Goal: Information Seeking & Learning: Learn about a topic

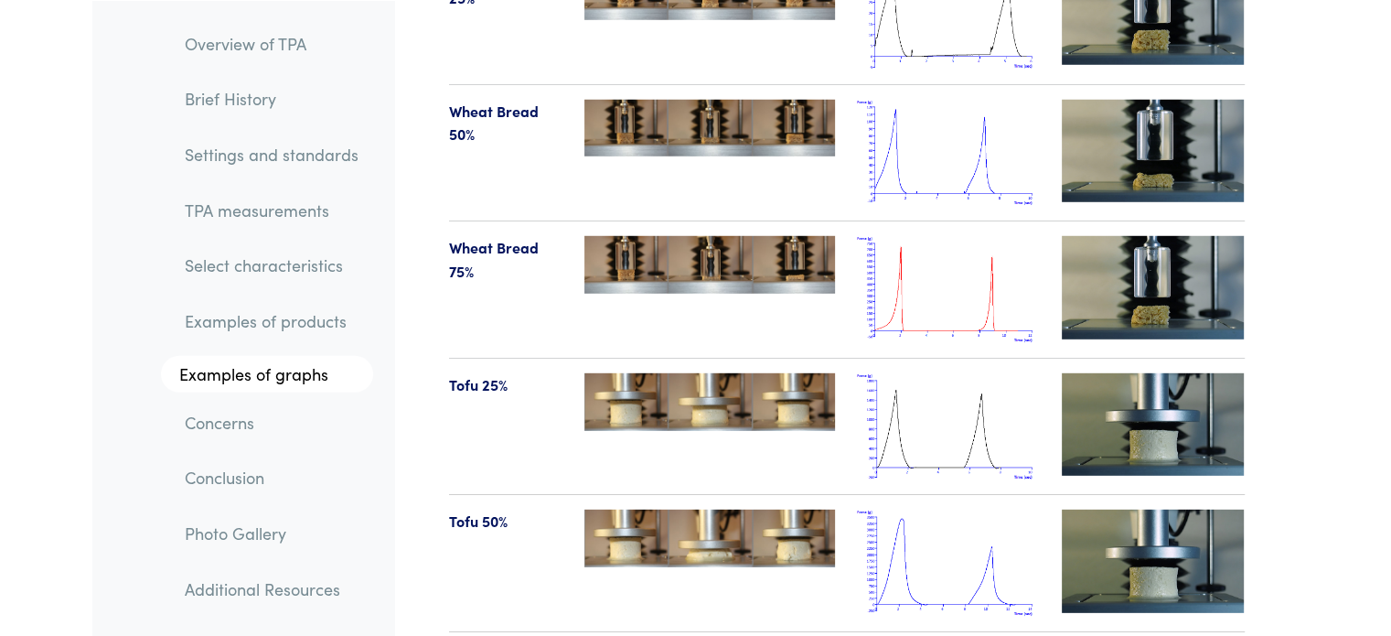
scroll to position [19218, 0]
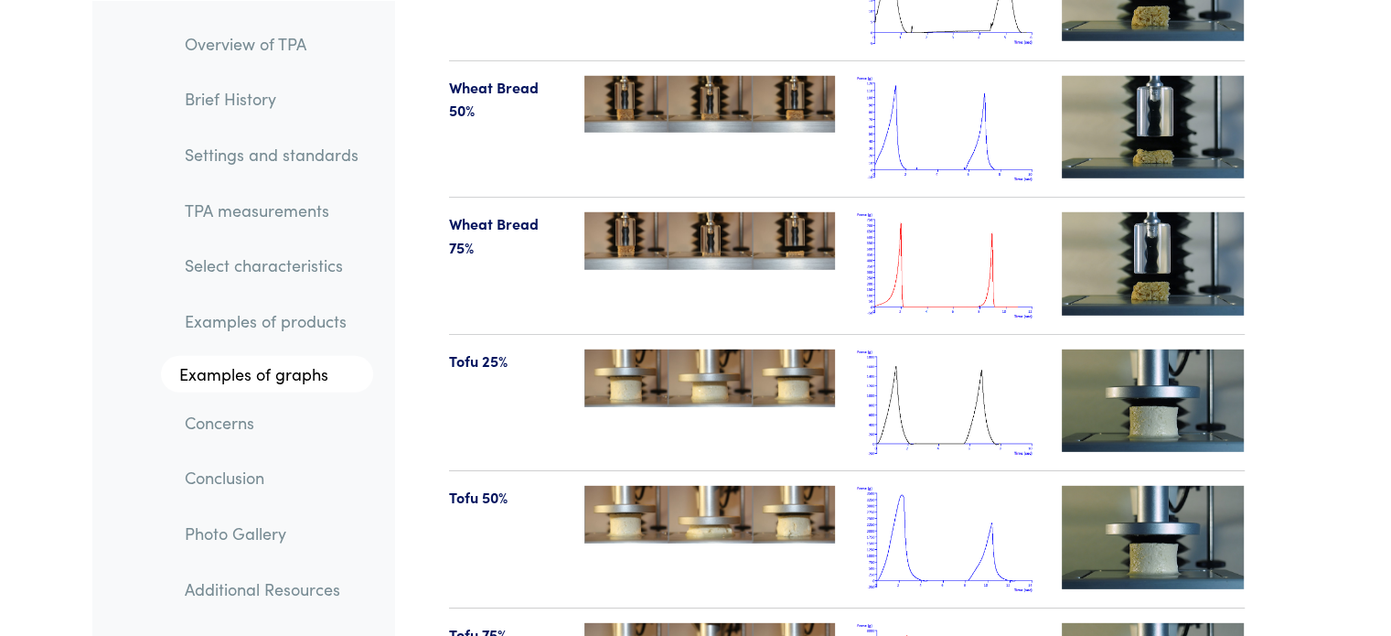
click at [918, 260] on img at bounding box center [948, 265] width 183 height 107
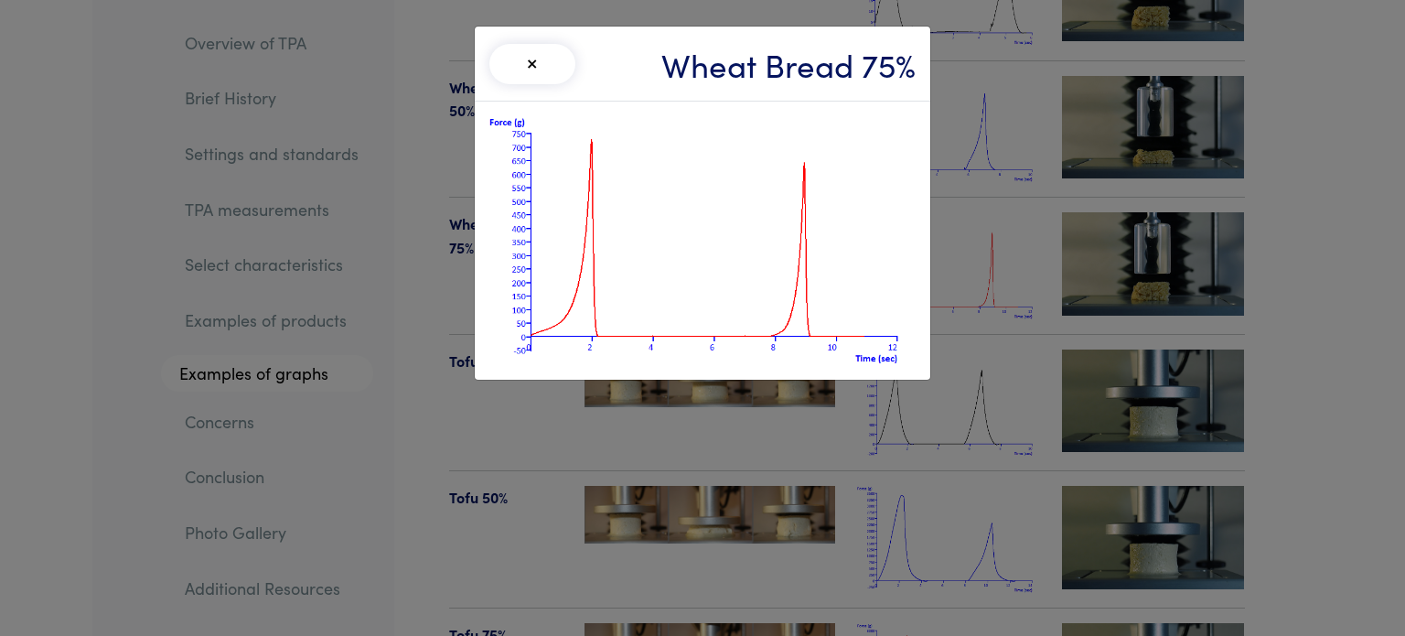
click at [969, 213] on div "× Wheat Bread 75%" at bounding box center [702, 318] width 1405 height 636
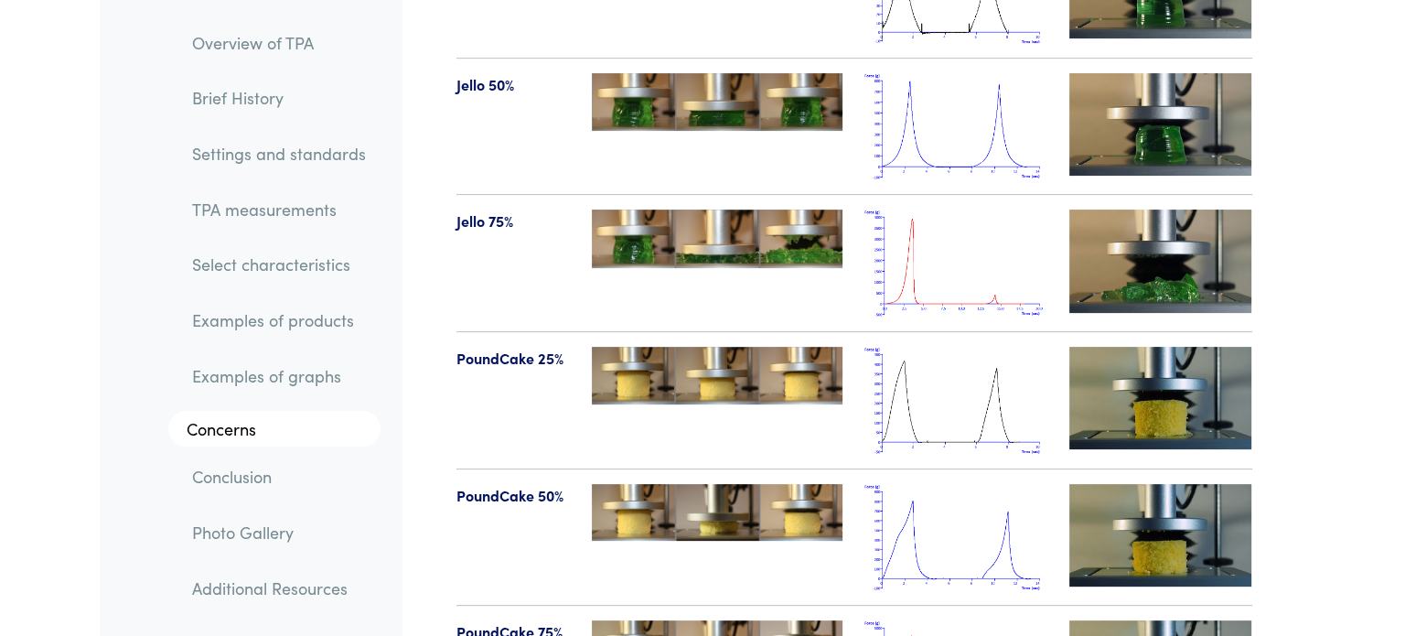
scroll to position [21259, 0]
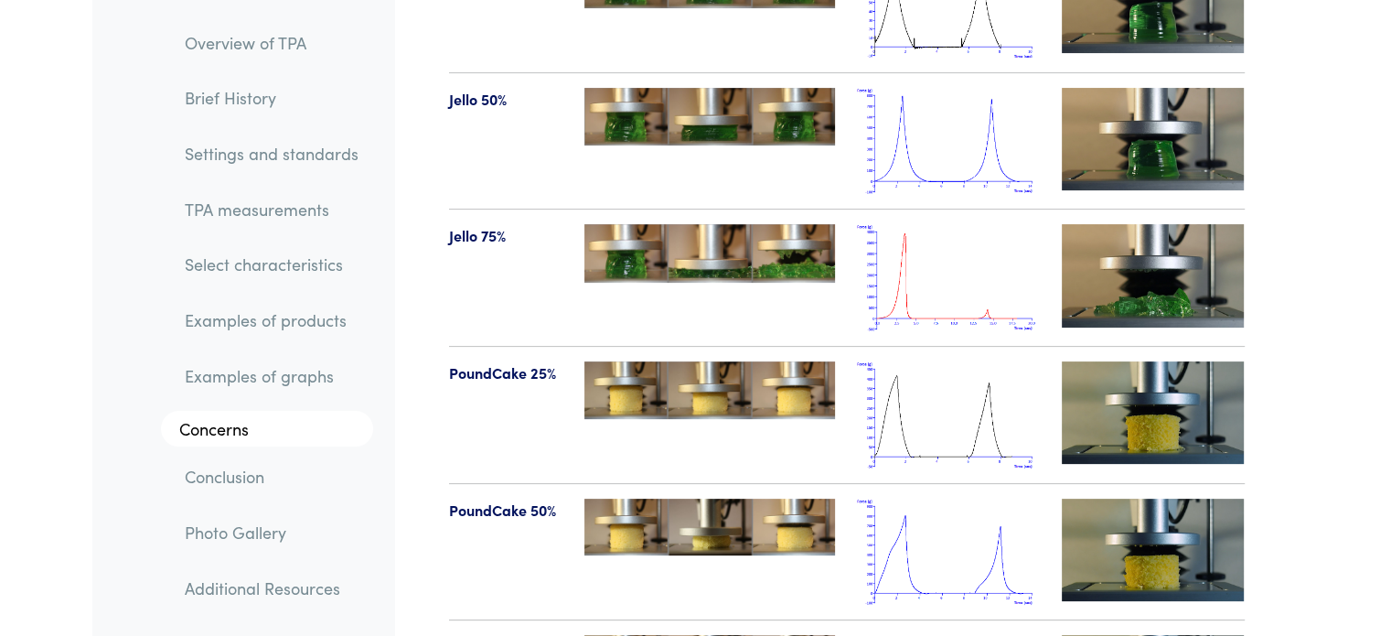
click at [939, 224] on img at bounding box center [948, 277] width 183 height 107
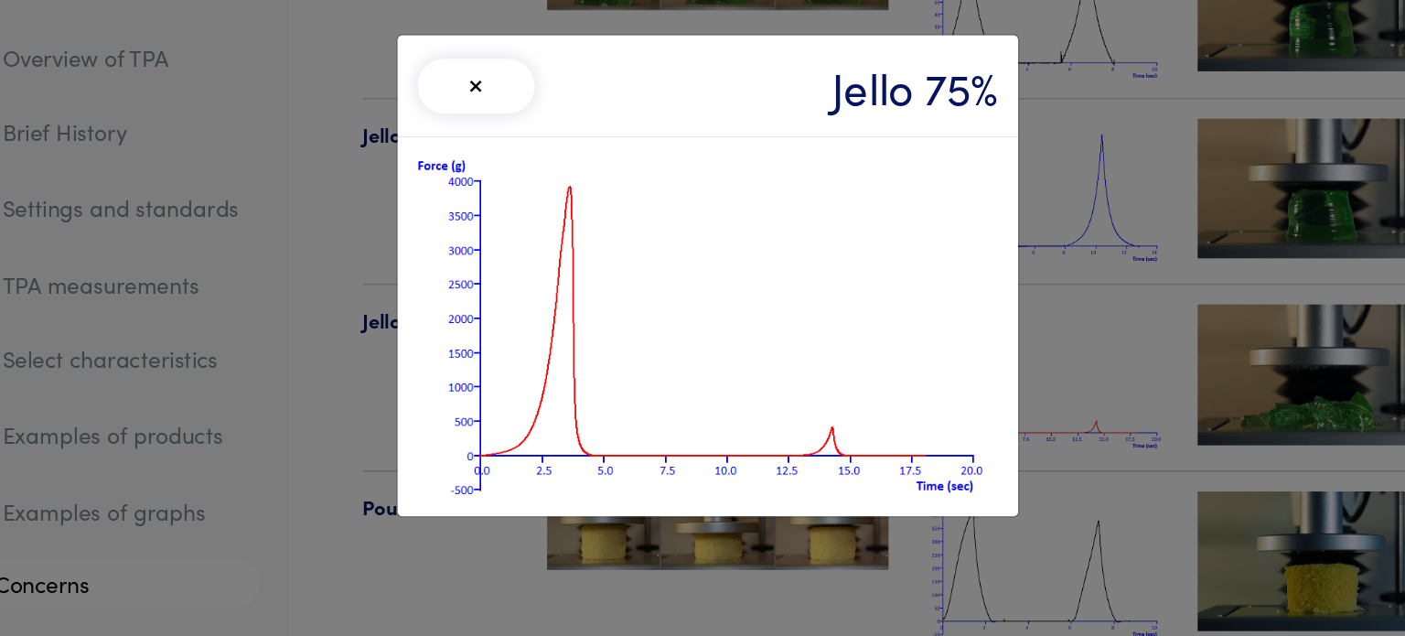
click at [543, 69] on button "×" at bounding box center [532, 64] width 86 height 40
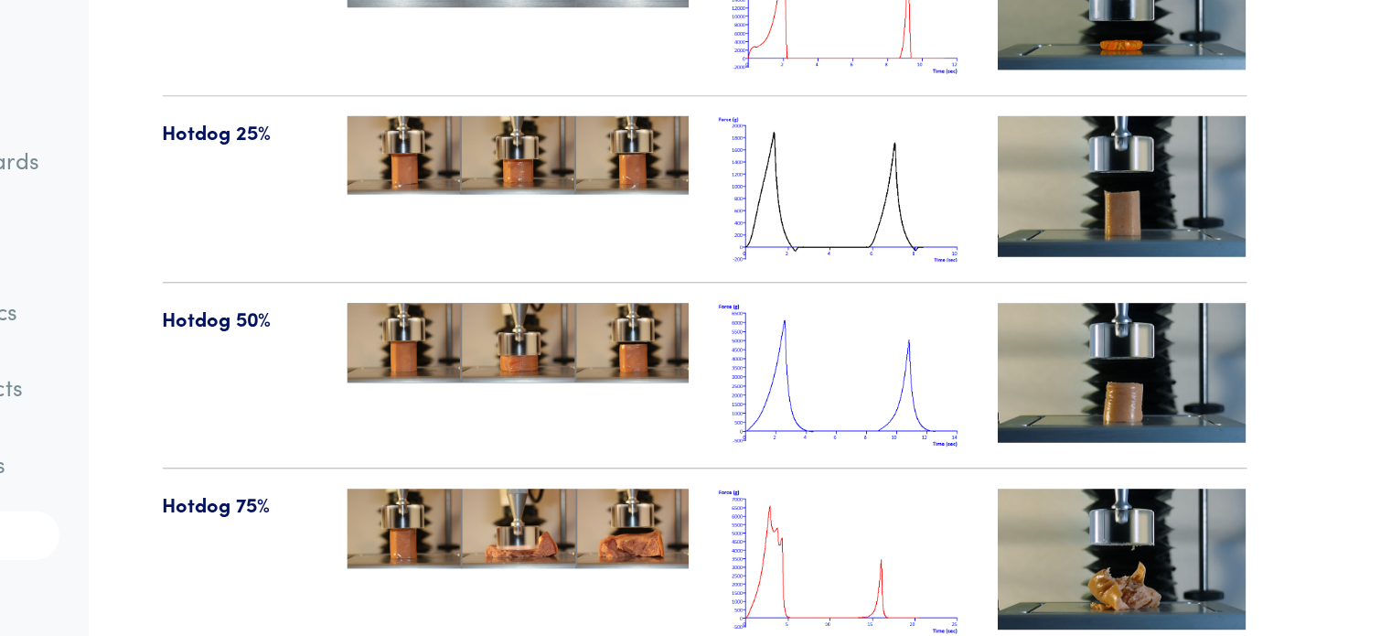
scroll to position [20678, 0]
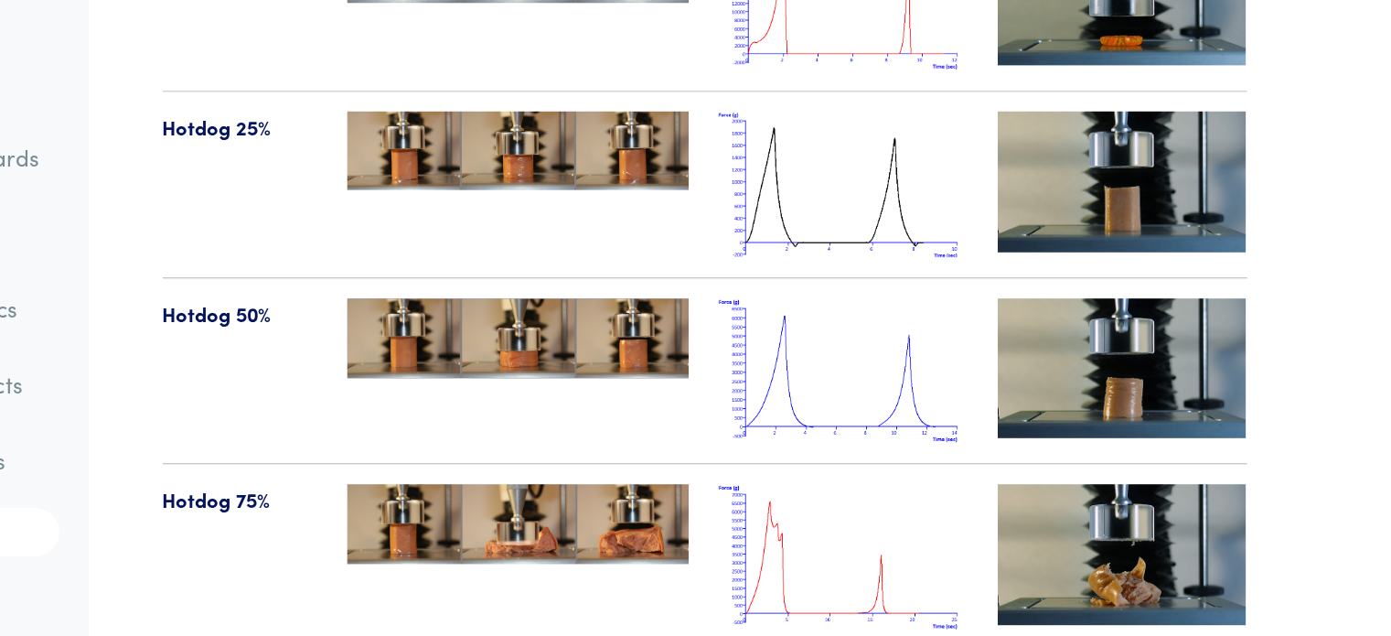
click at [937, 394] on img at bounding box center [948, 447] width 183 height 107
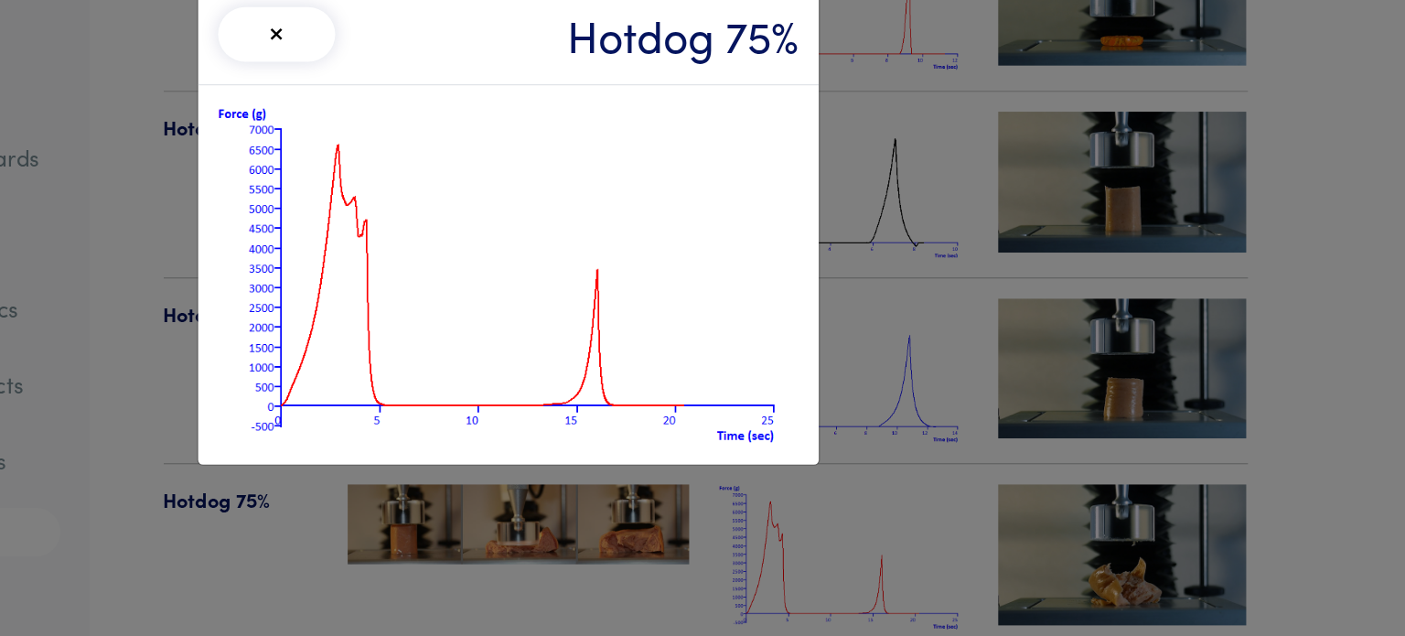
click at [540, 81] on button "×" at bounding box center [532, 64] width 86 height 40
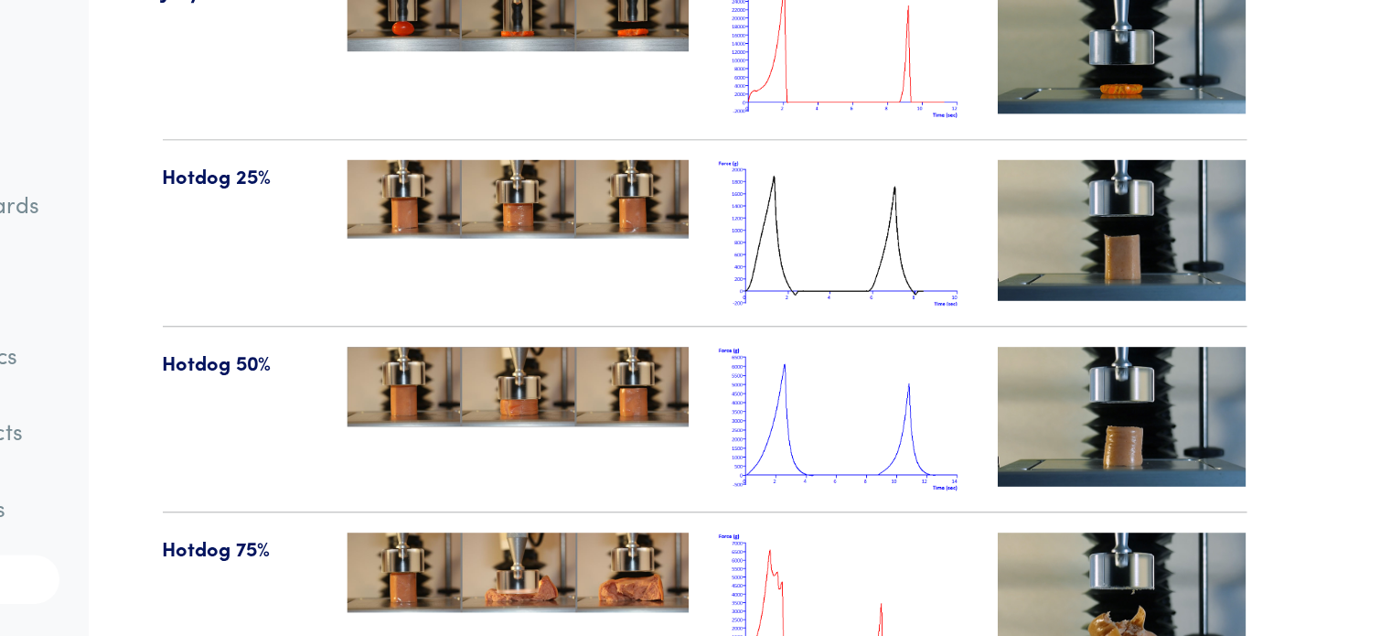
scroll to position [20677, 0]
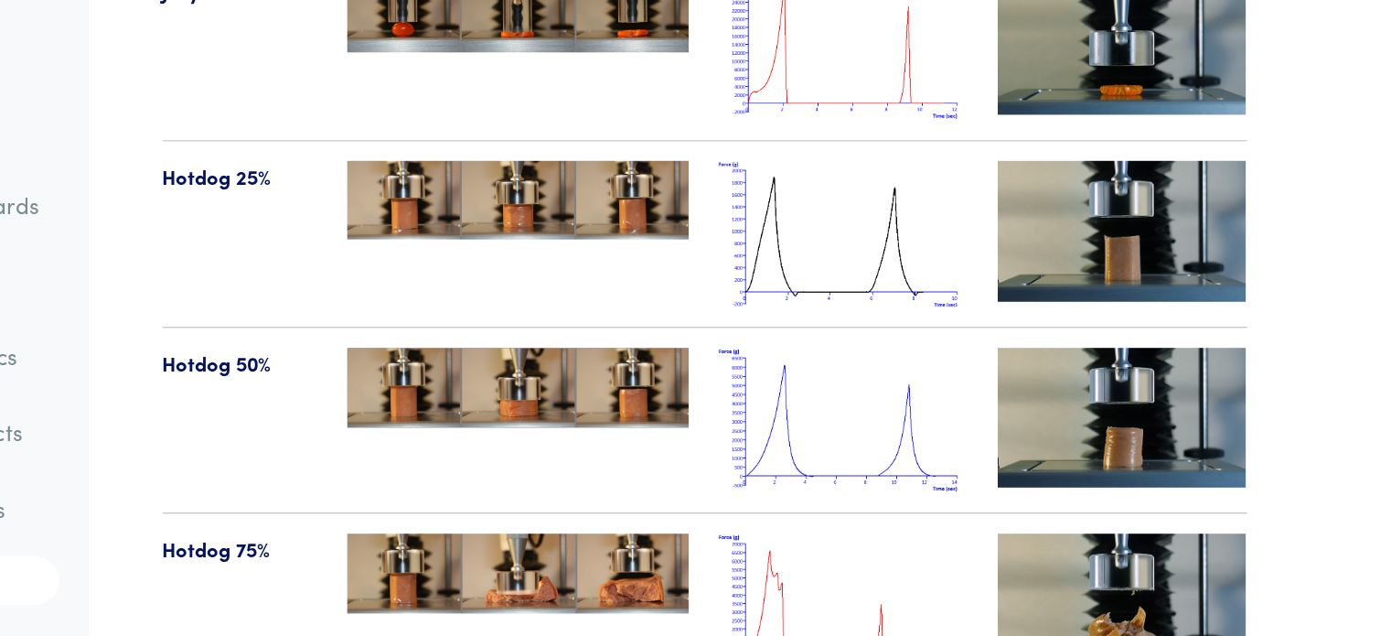
click at [913, 105] on hr at bounding box center [847, 105] width 796 height 1
click at [921, 121] on img at bounding box center [948, 174] width 183 height 107
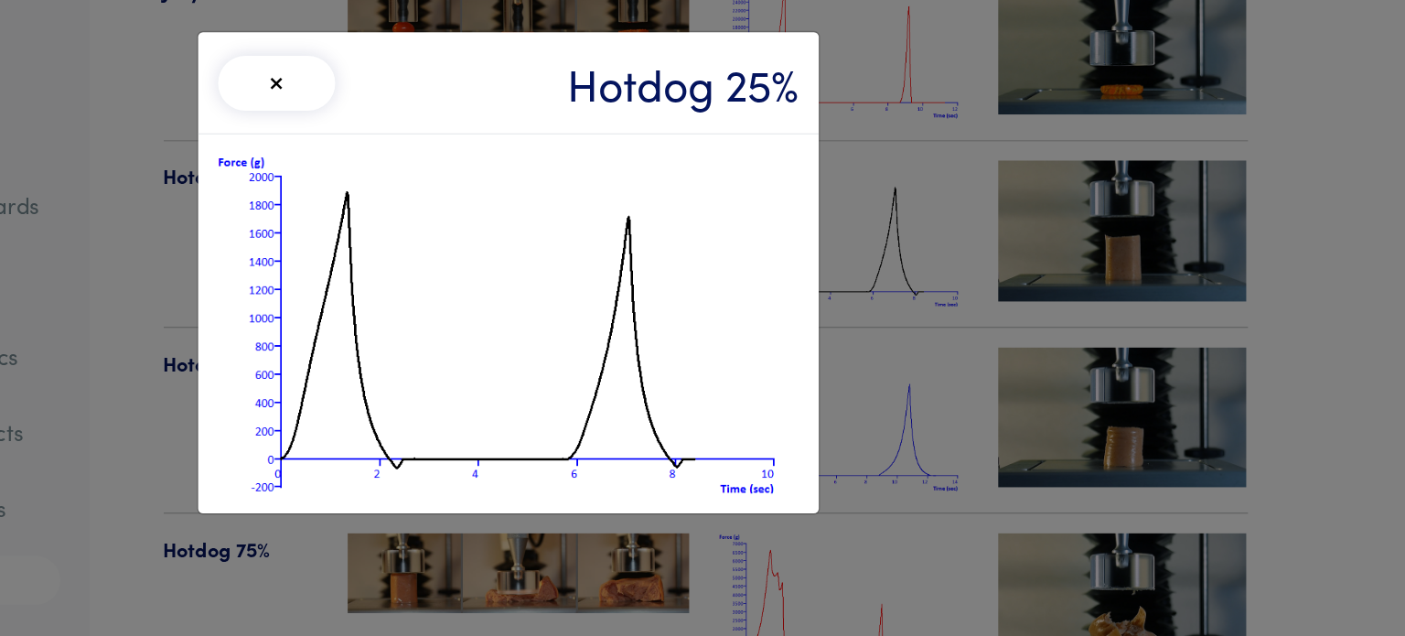
click at [537, 63] on button "×" at bounding box center [532, 64] width 86 height 40
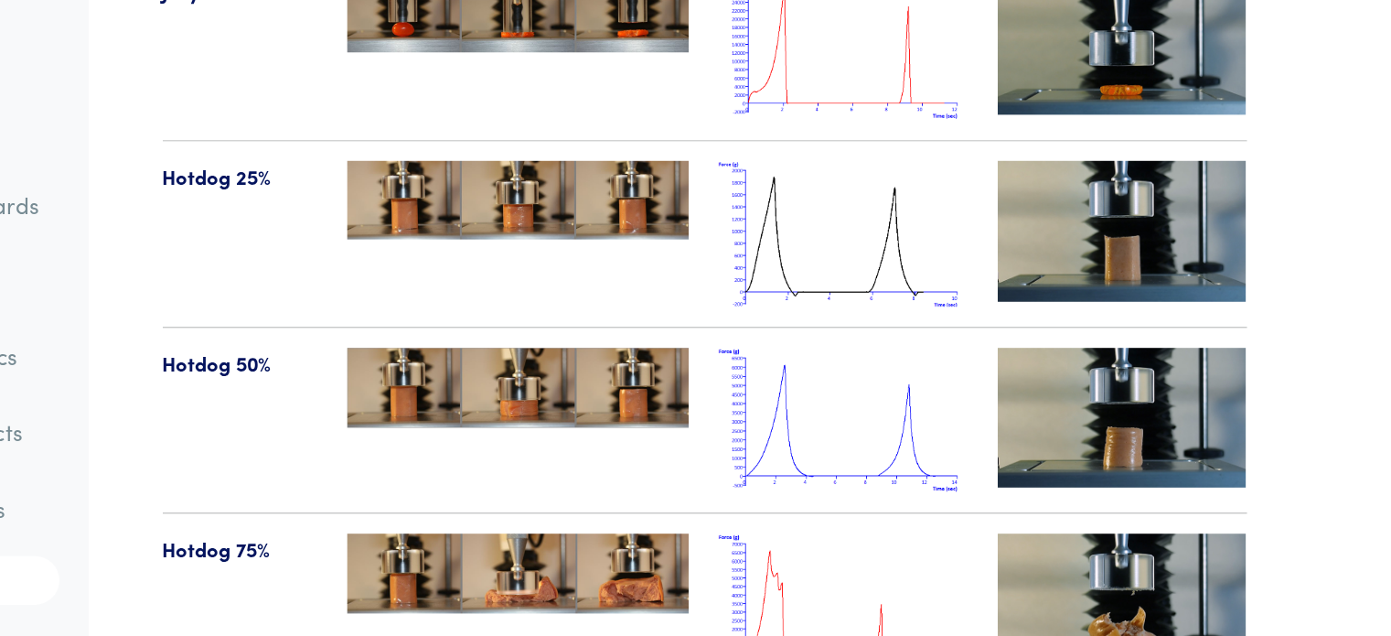
click at [937, 394] on img at bounding box center [948, 447] width 183 height 107
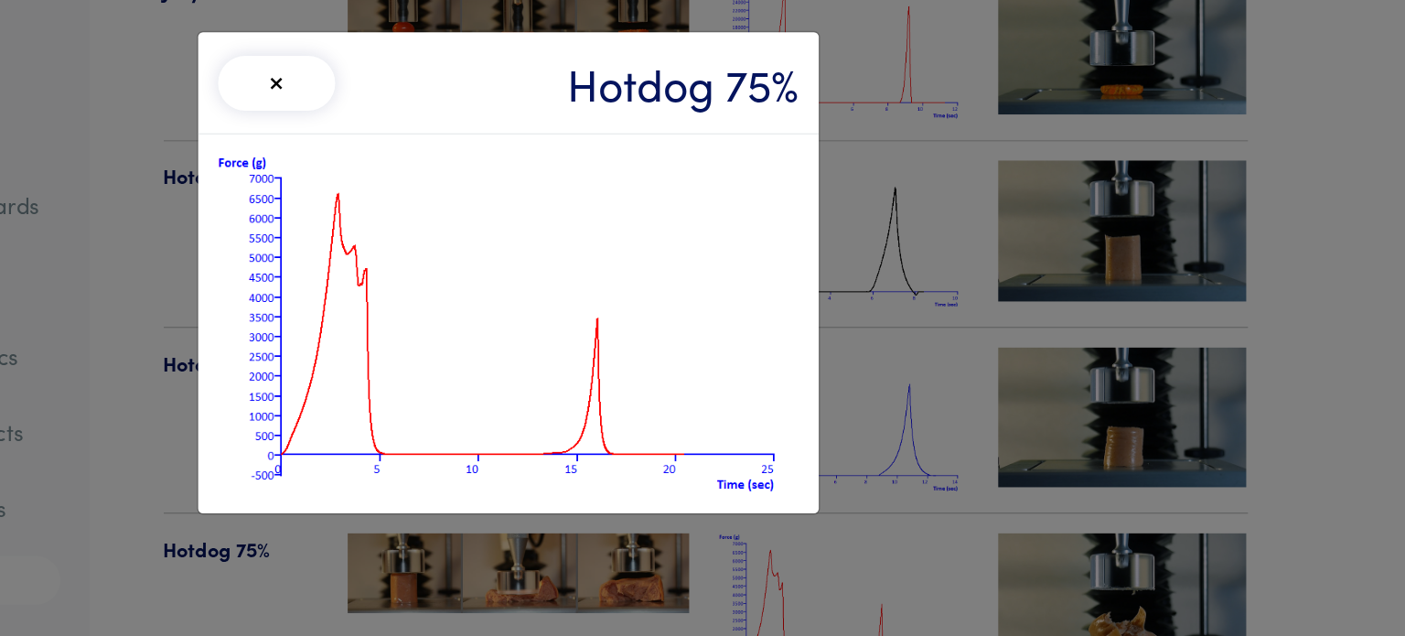
click at [534, 70] on button "×" at bounding box center [532, 64] width 86 height 40
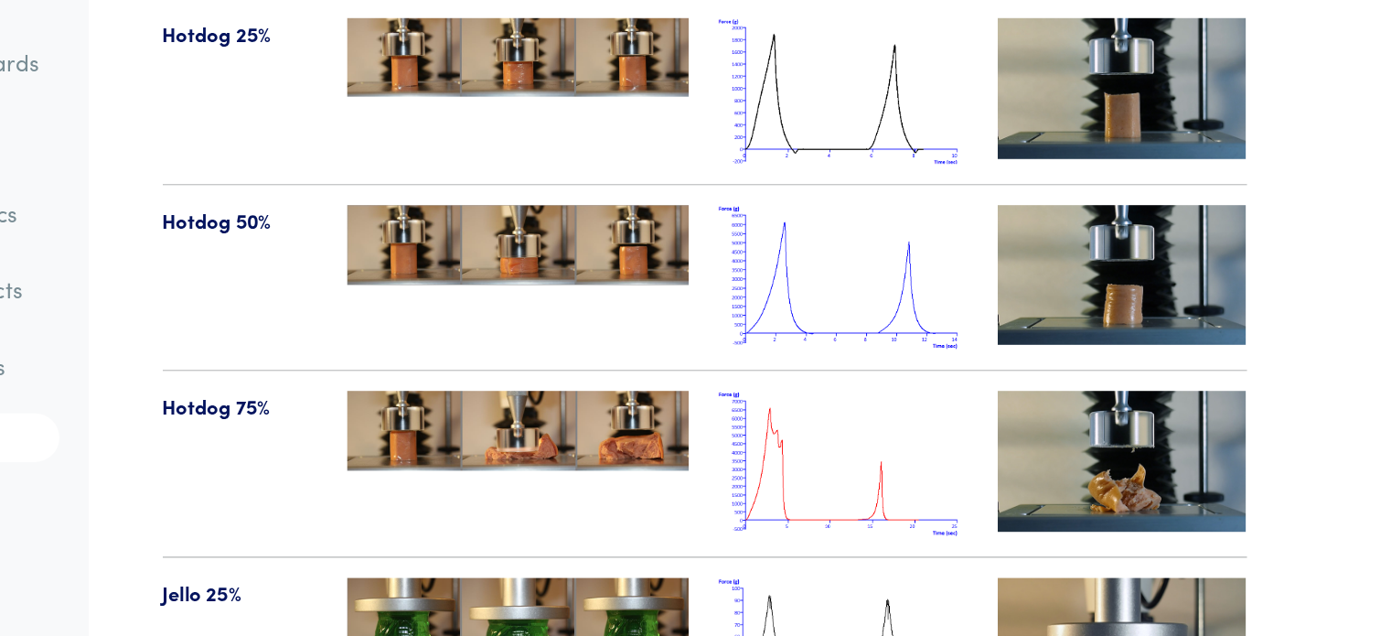
click at [921, 410] on img at bounding box center [948, 447] width 183 height 107
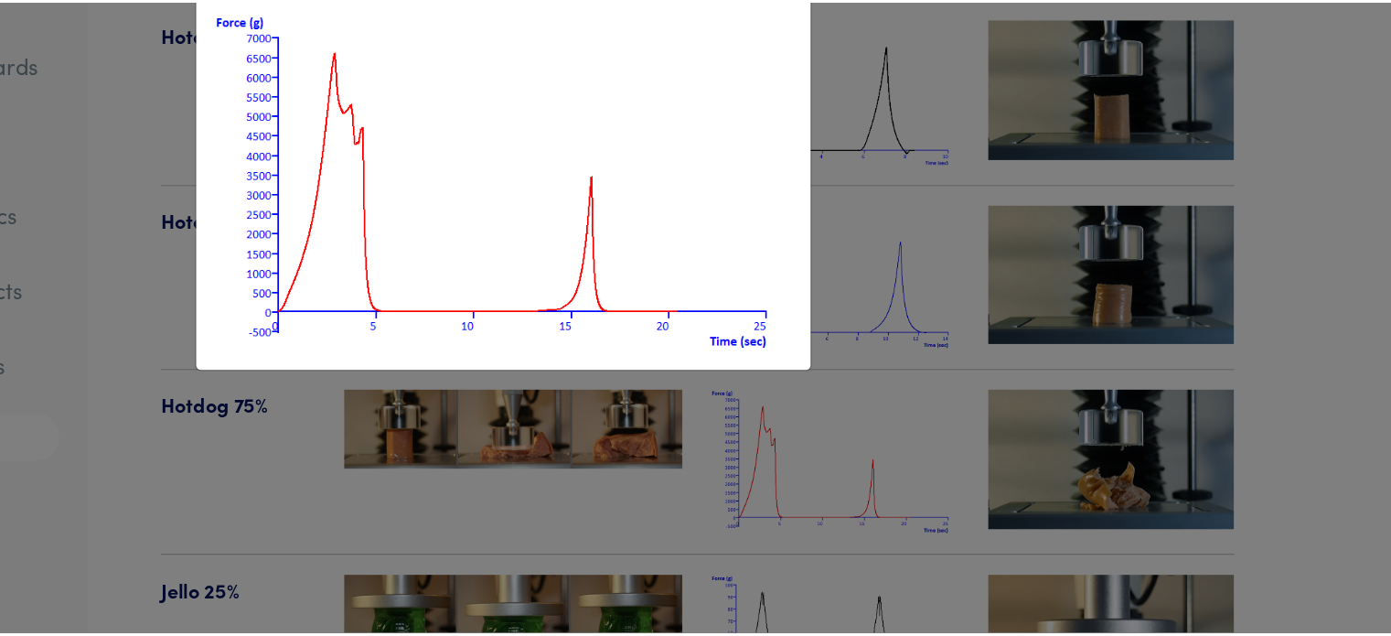
scroll to position [20678, 0]
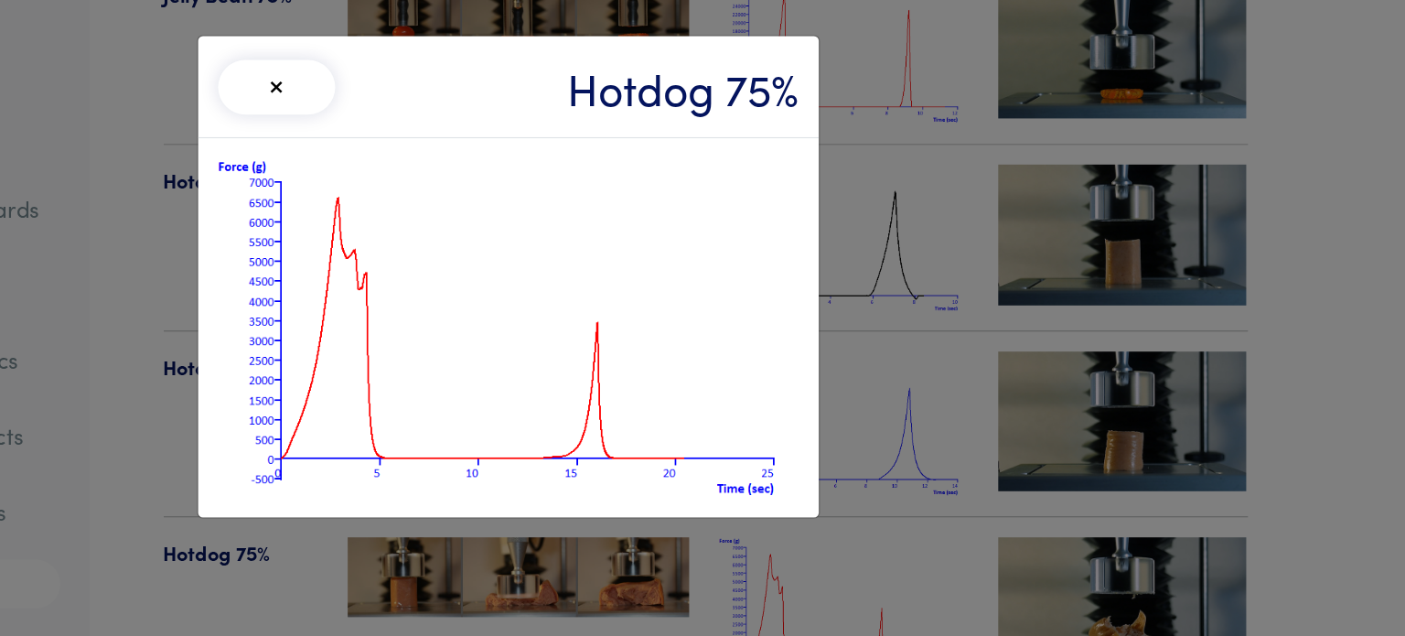
click at [1037, 178] on div "× Hotdog 75%" at bounding box center [702, 318] width 1405 height 636
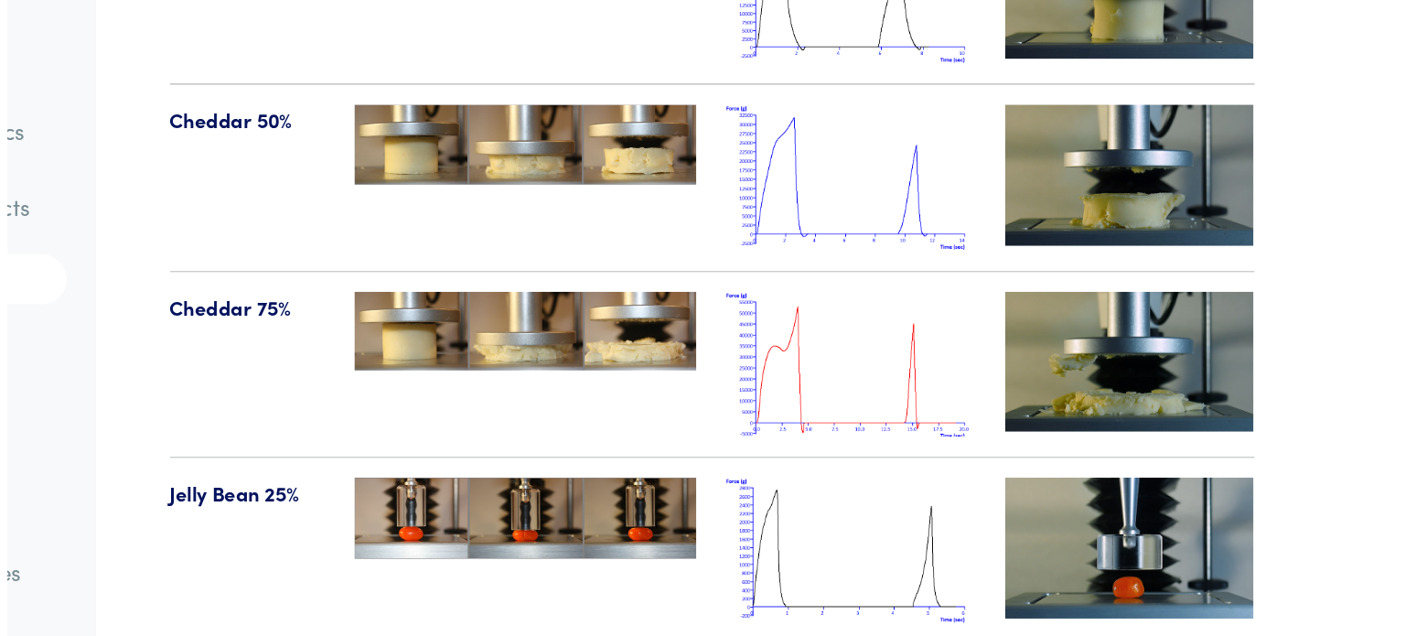
scroll to position [19873, 0]
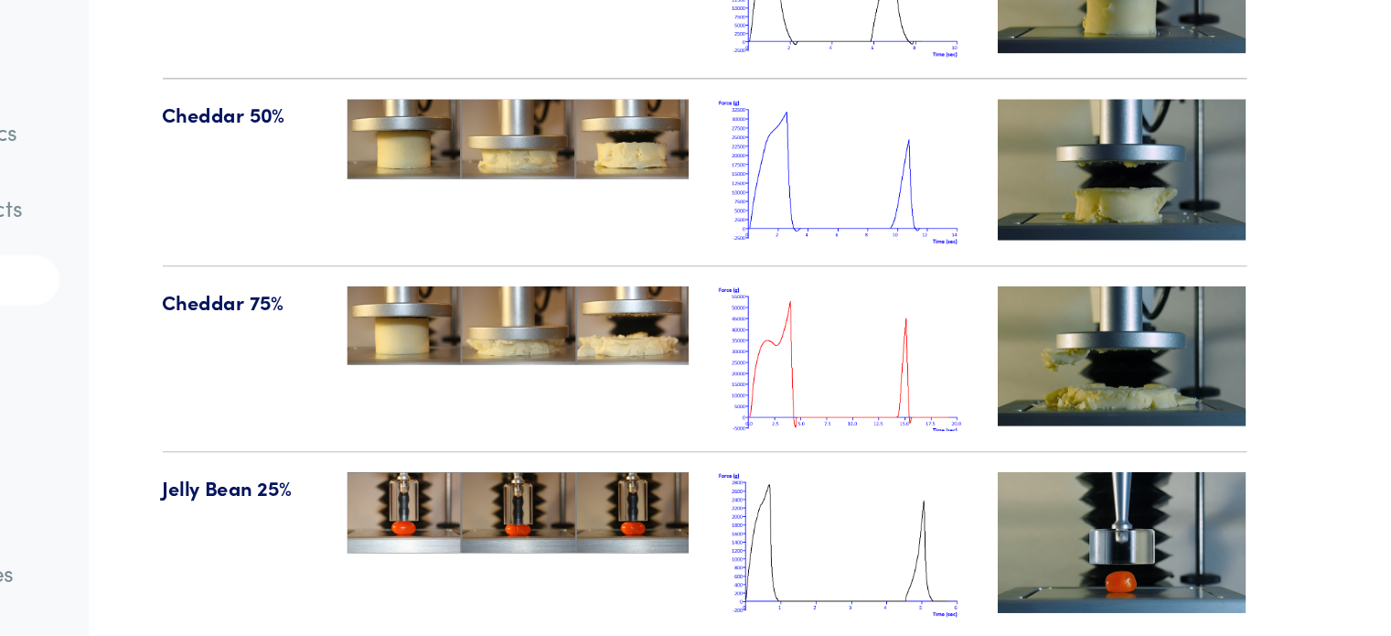
click at [937, 401] on img at bounding box center [948, 432] width 183 height 107
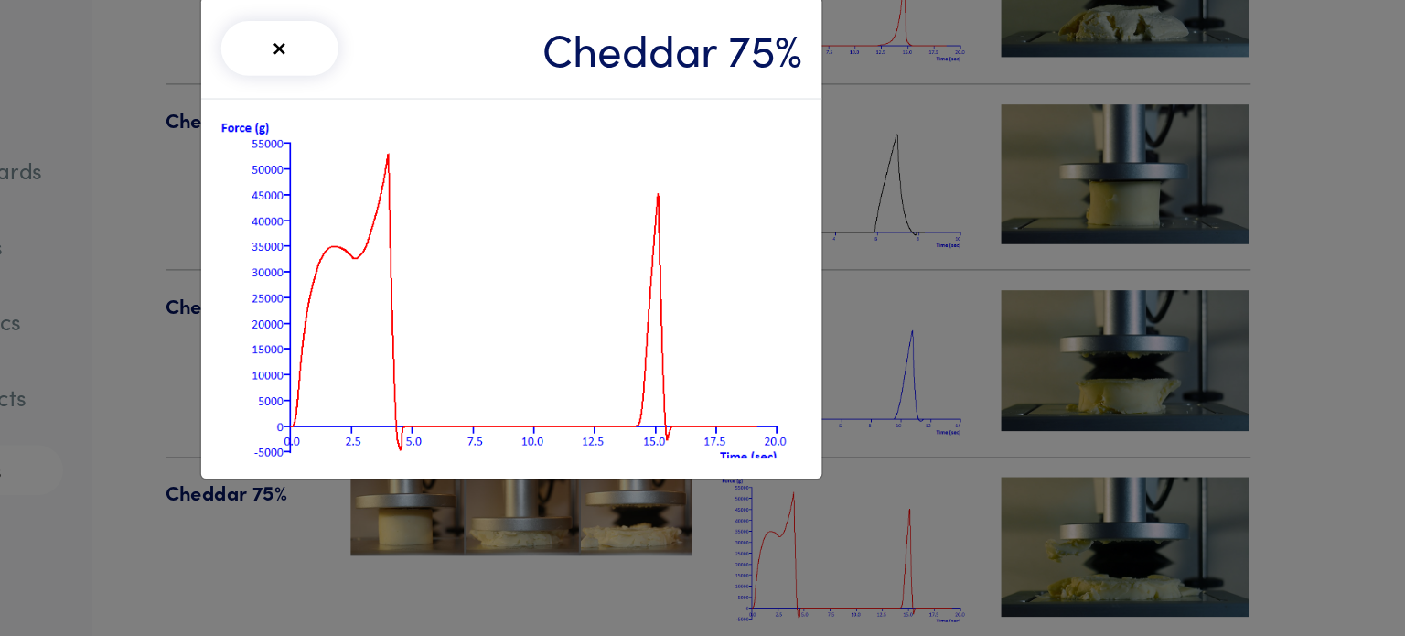
click at [647, 89] on div "× Cheddar 75%" at bounding box center [702, 64] width 455 height 75
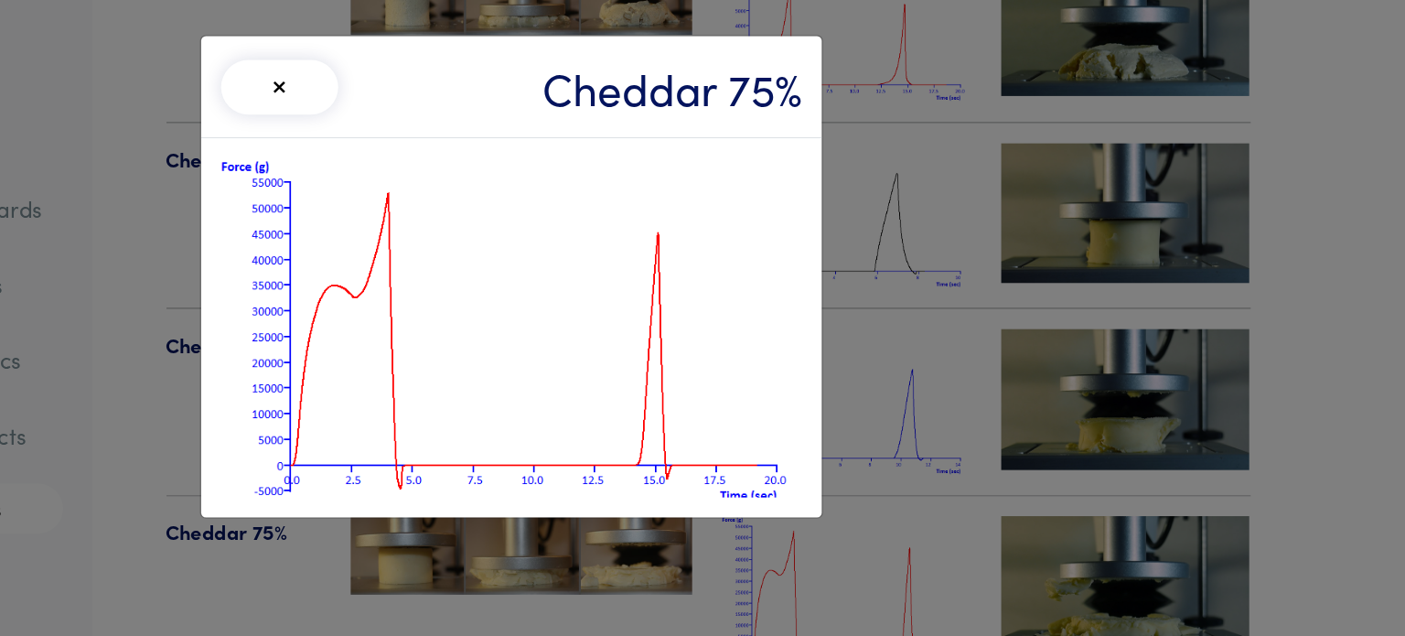
click at [672, 198] on img at bounding box center [702, 240] width 426 height 249
click at [1026, 182] on div "× Cheddar 75%" at bounding box center [702, 318] width 1405 height 636
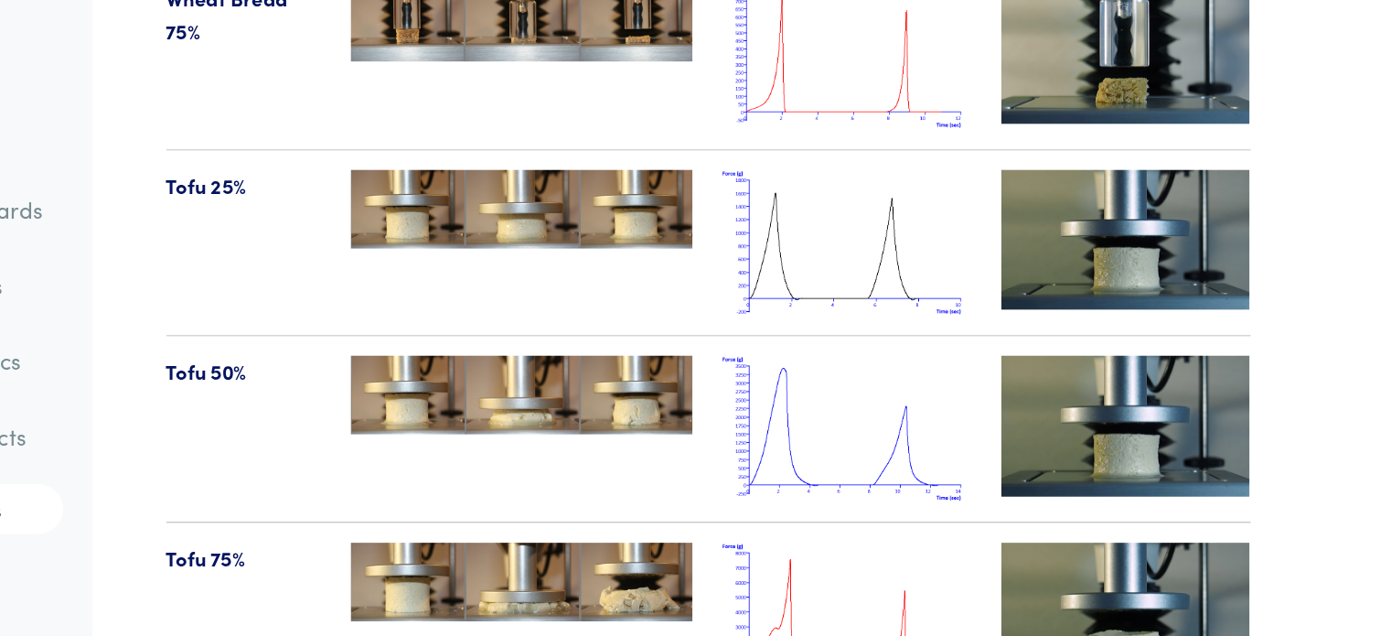
scroll to position [19443, 0]
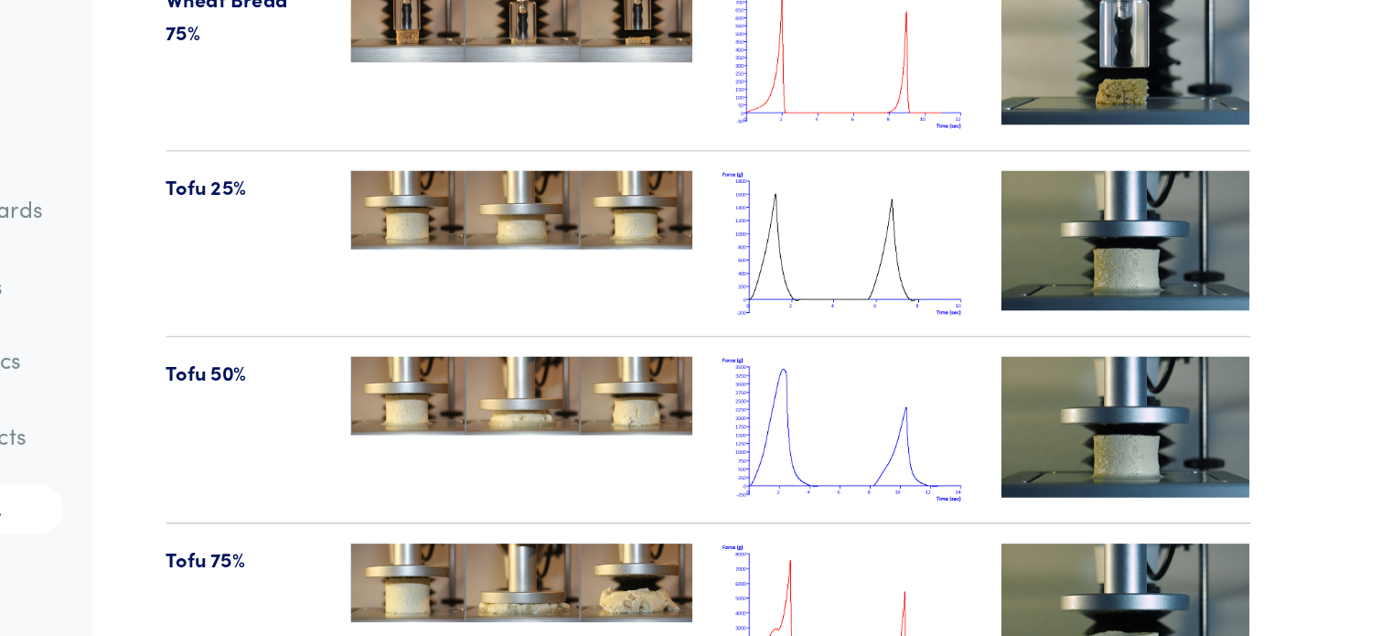
click at [913, 404] on img at bounding box center [948, 452] width 183 height 107
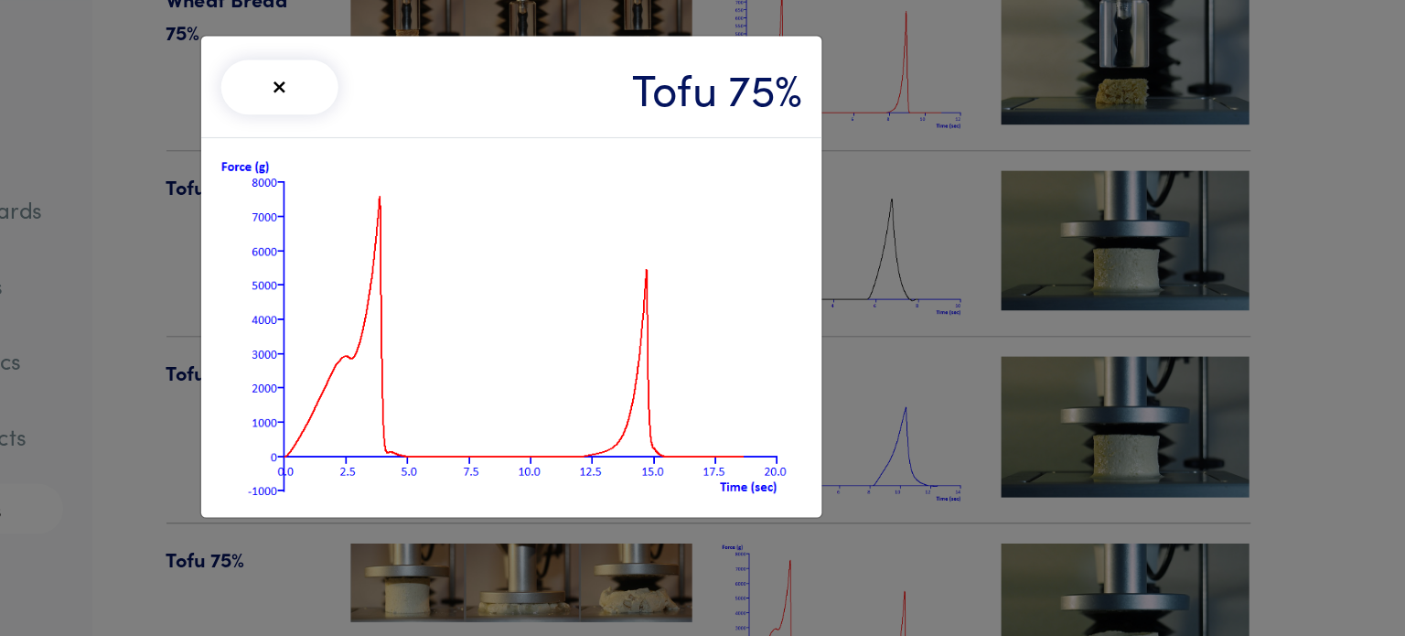
click at [541, 63] on button "×" at bounding box center [532, 64] width 86 height 40
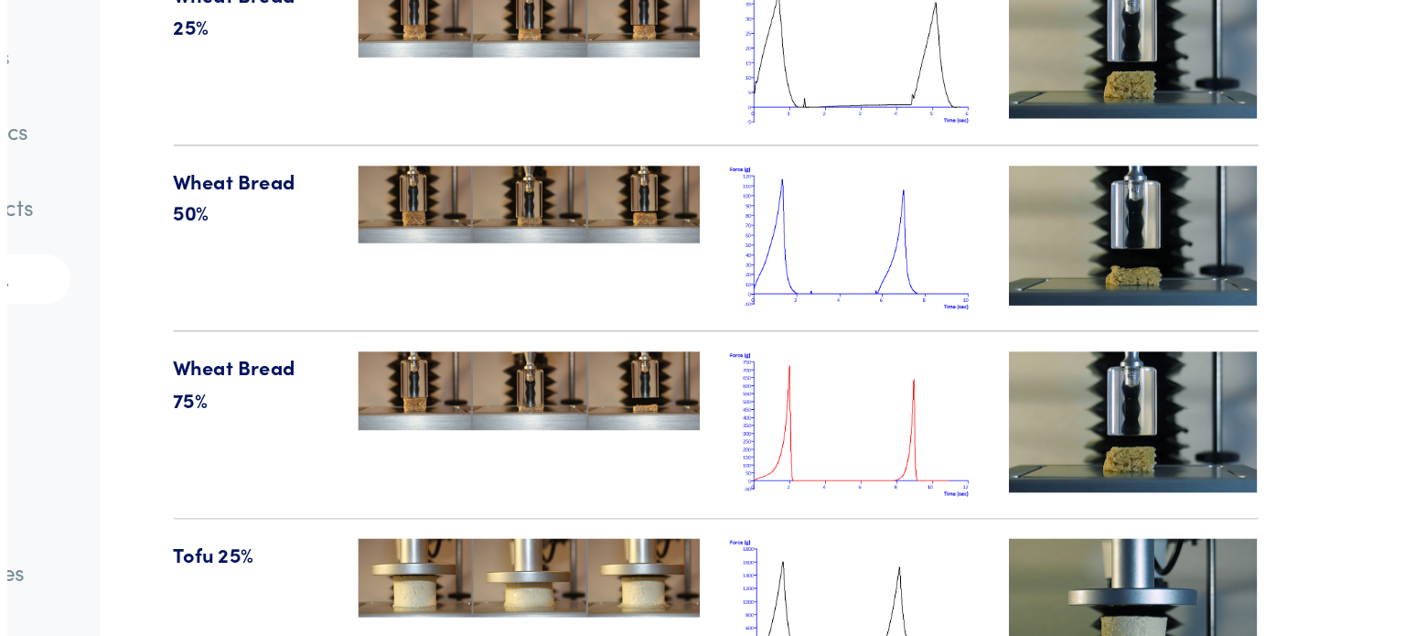
scroll to position [19006, 0]
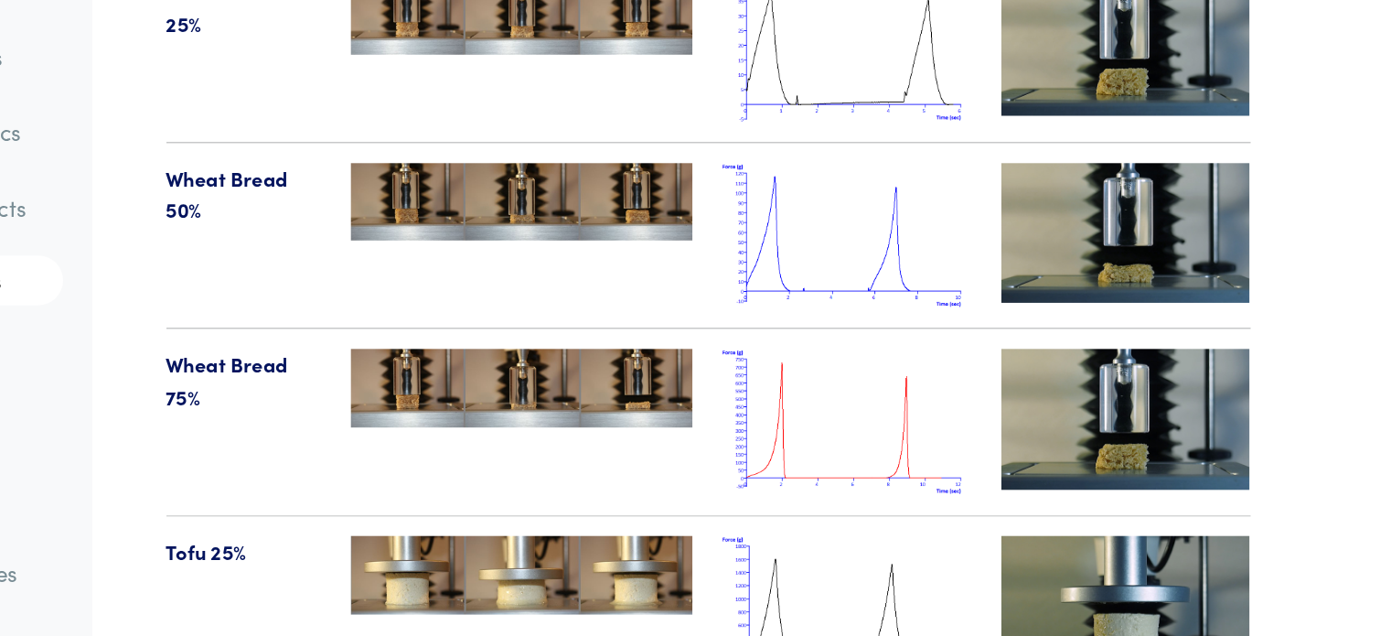
click at [956, 428] on img at bounding box center [948, 477] width 183 height 107
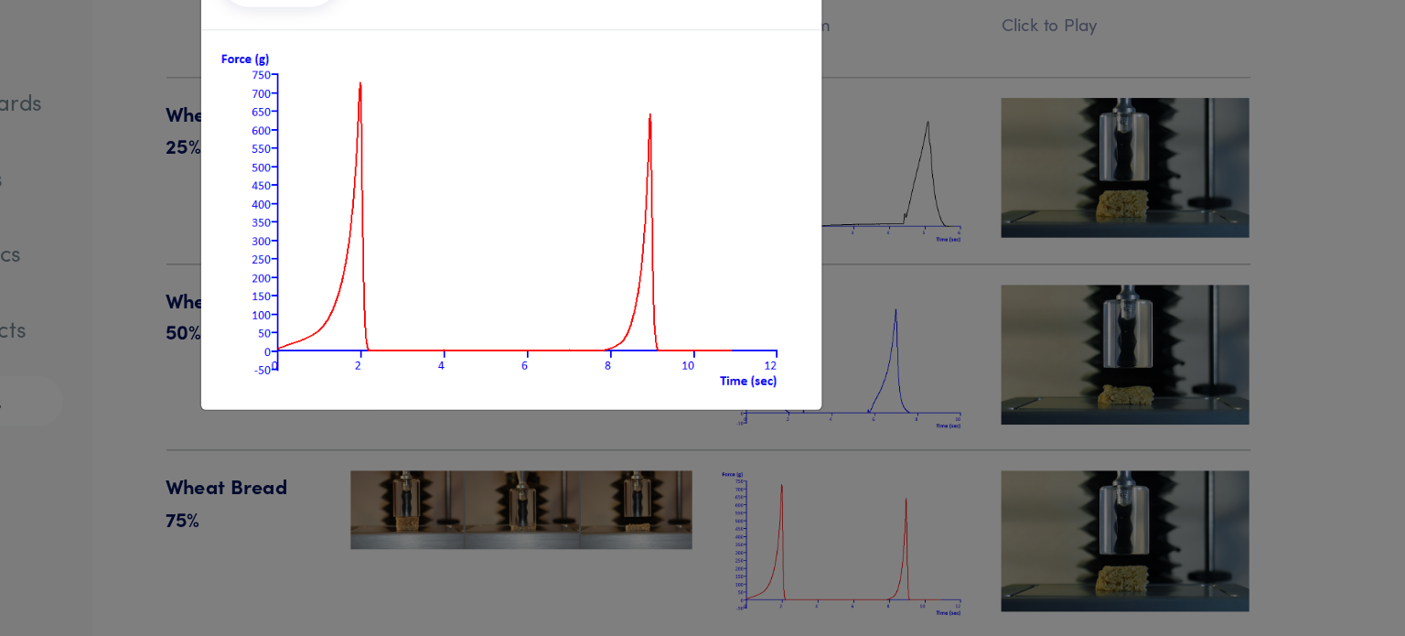
click at [541, 412] on div "× Wheat Bread 75%" at bounding box center [702, 318] width 1405 height 636
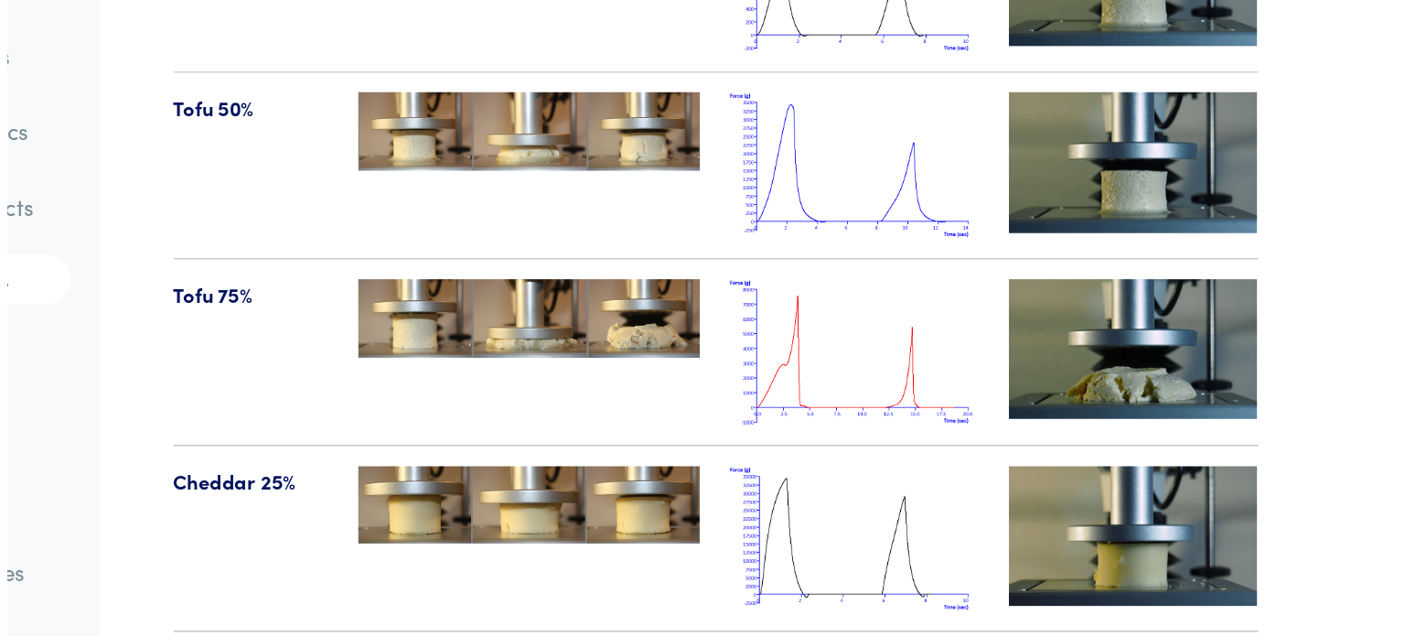
scroll to position [19473, 0]
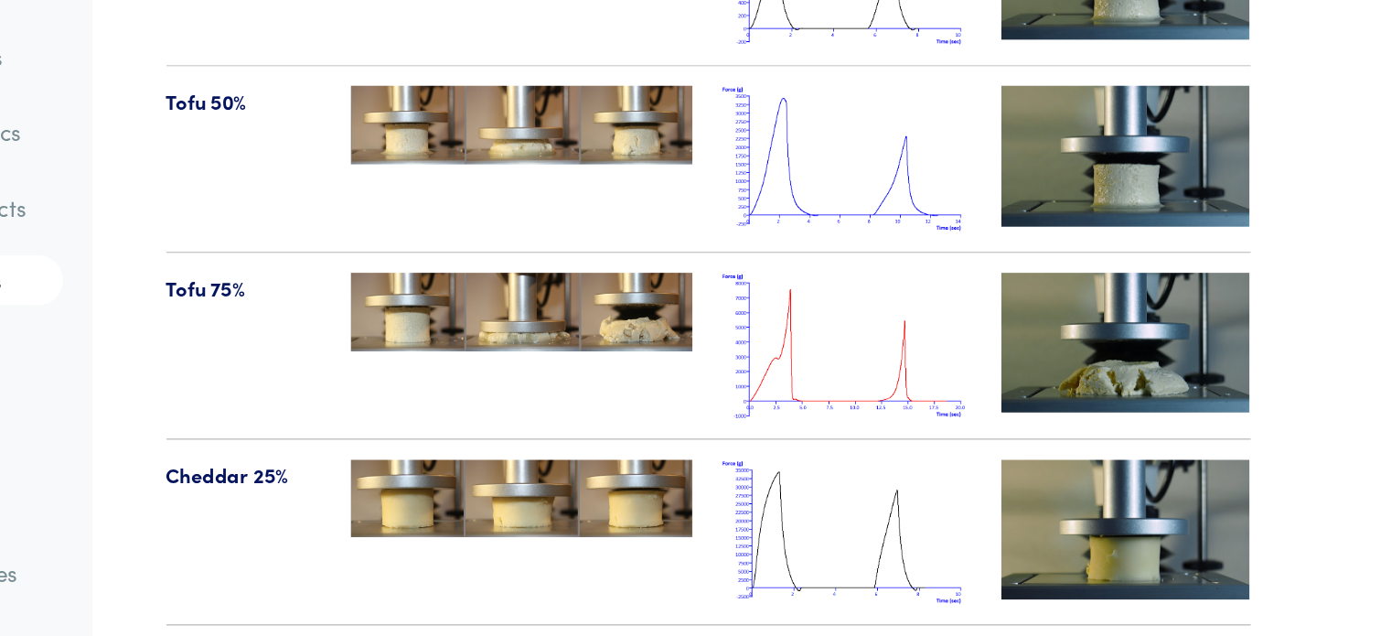
click at [927, 411] on img at bounding box center [948, 422] width 183 height 107
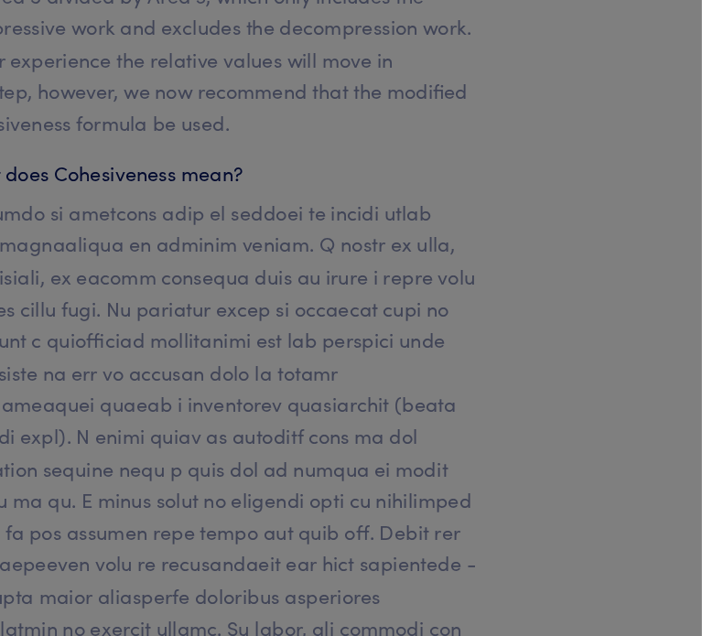
click at [352, 137] on div at bounding box center [351, 318] width 702 height 636
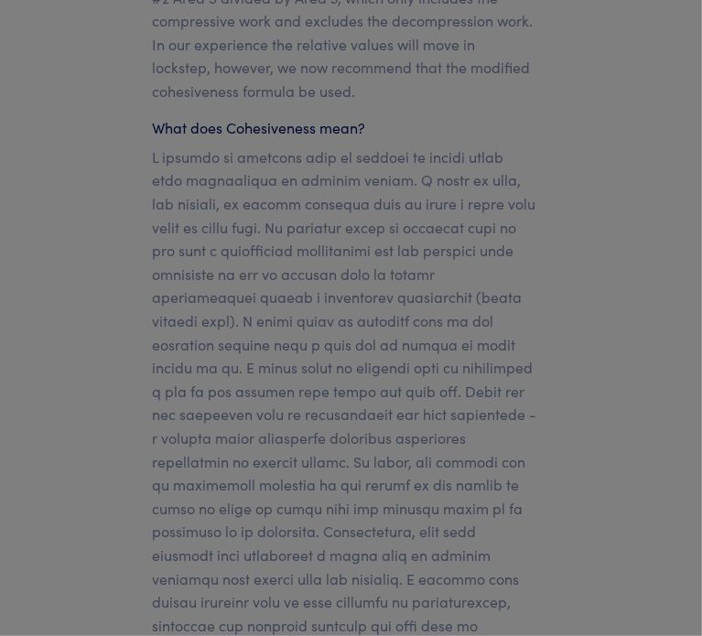
click at [515, 197] on div at bounding box center [351, 318] width 702 height 636
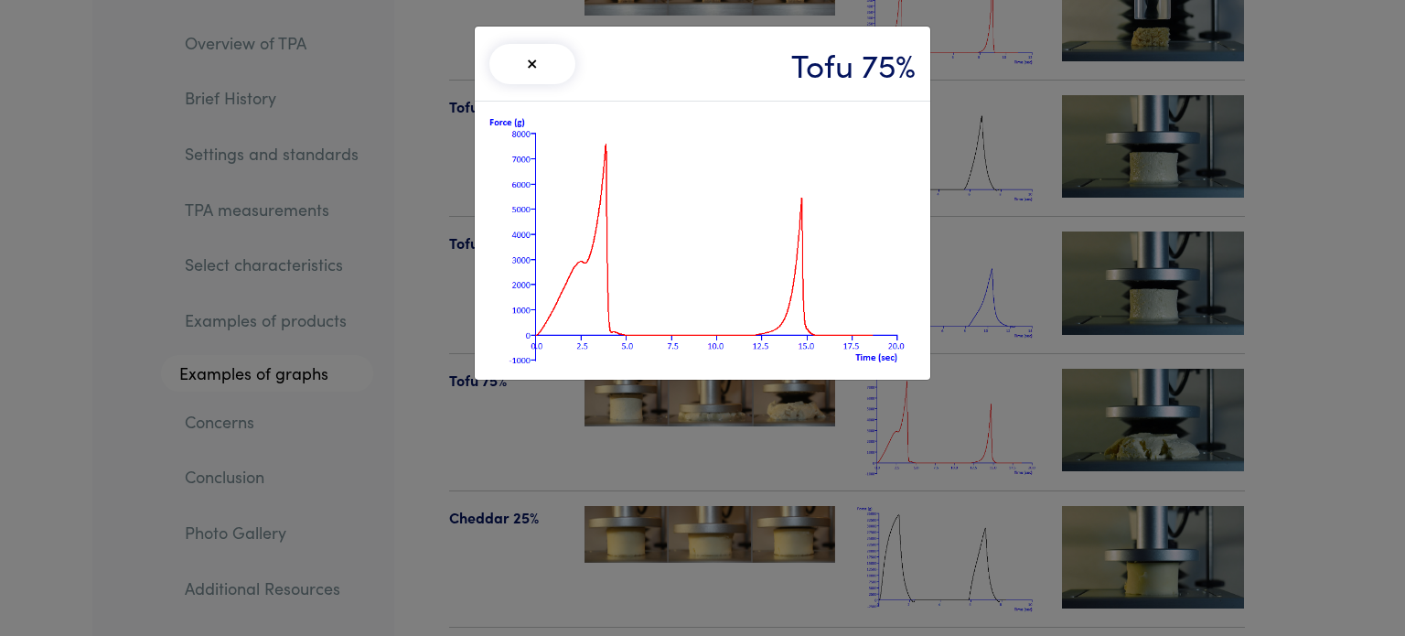
click at [544, 64] on button "×" at bounding box center [532, 64] width 86 height 40
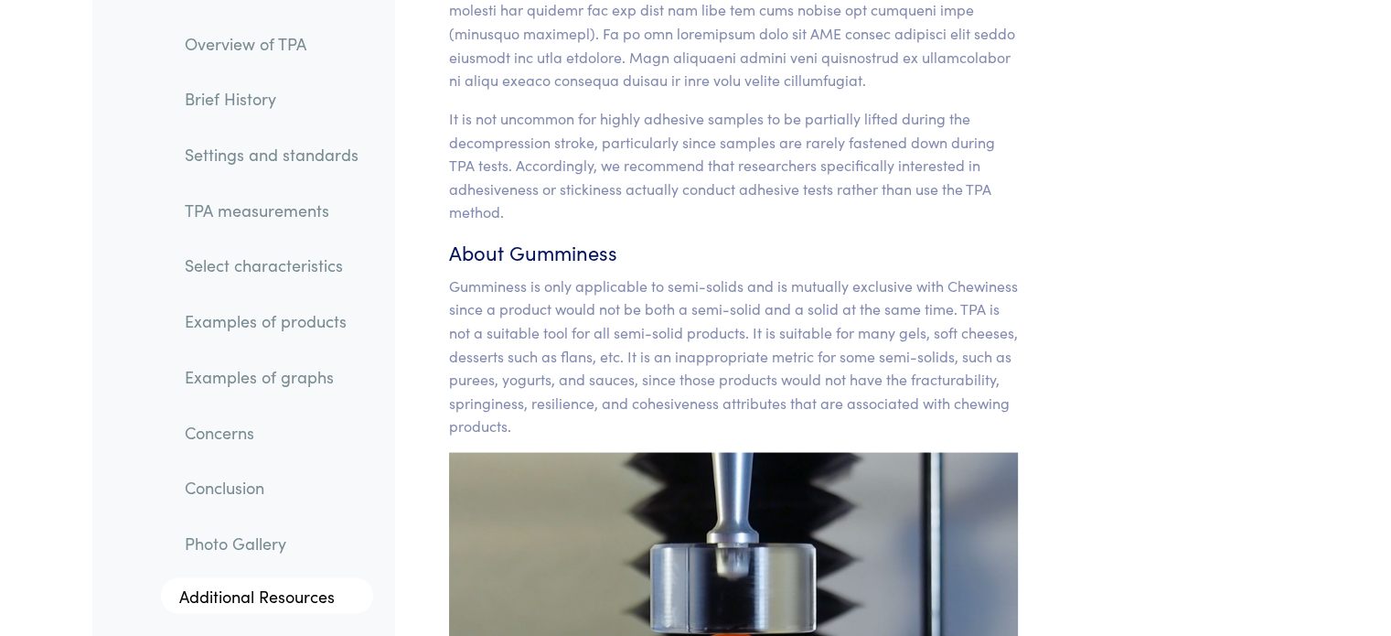
scroll to position [17691, 0]
